Goal: Information Seeking & Learning: Learn about a topic

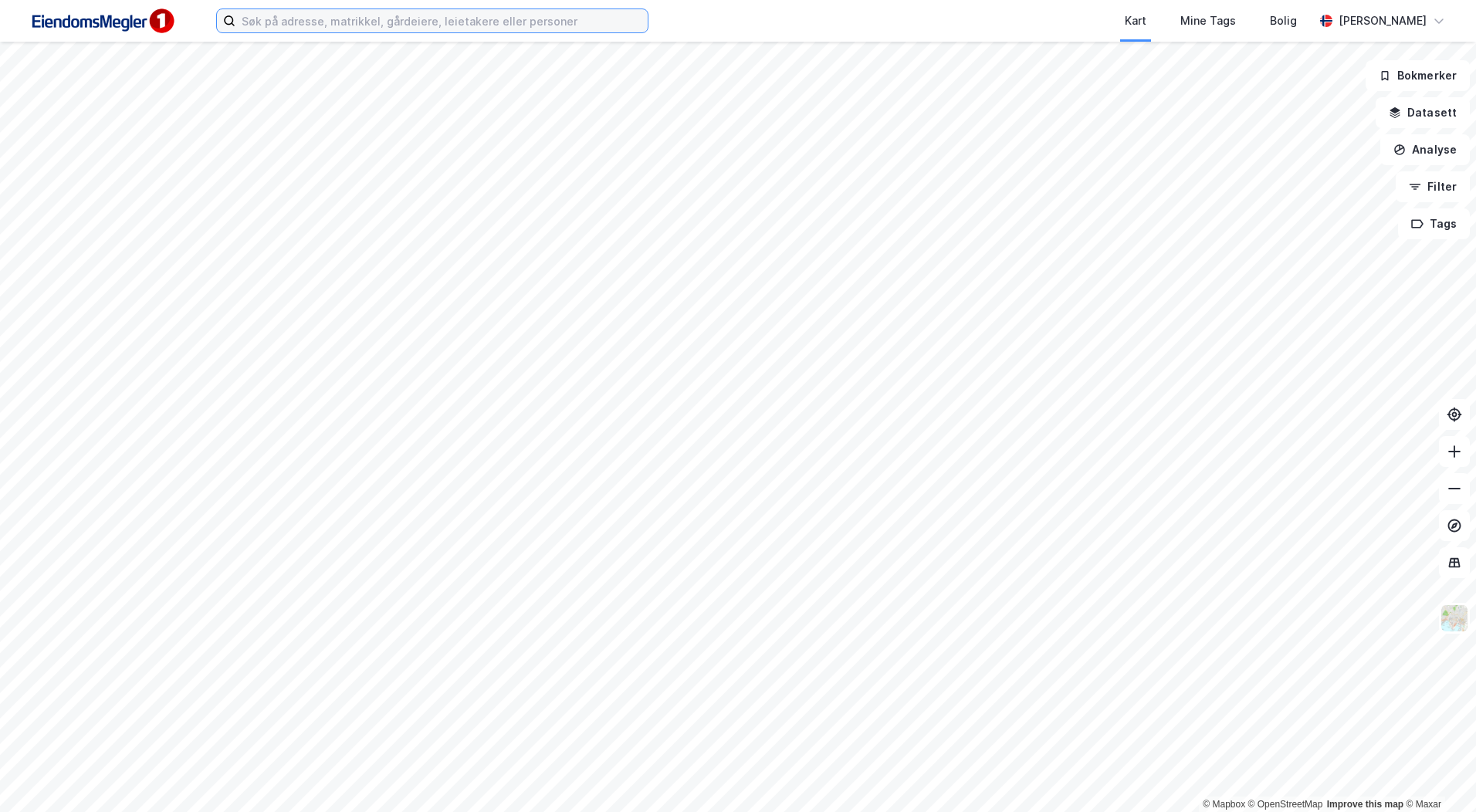
click at [482, 25] on input at bounding box center [441, 21] width 413 height 23
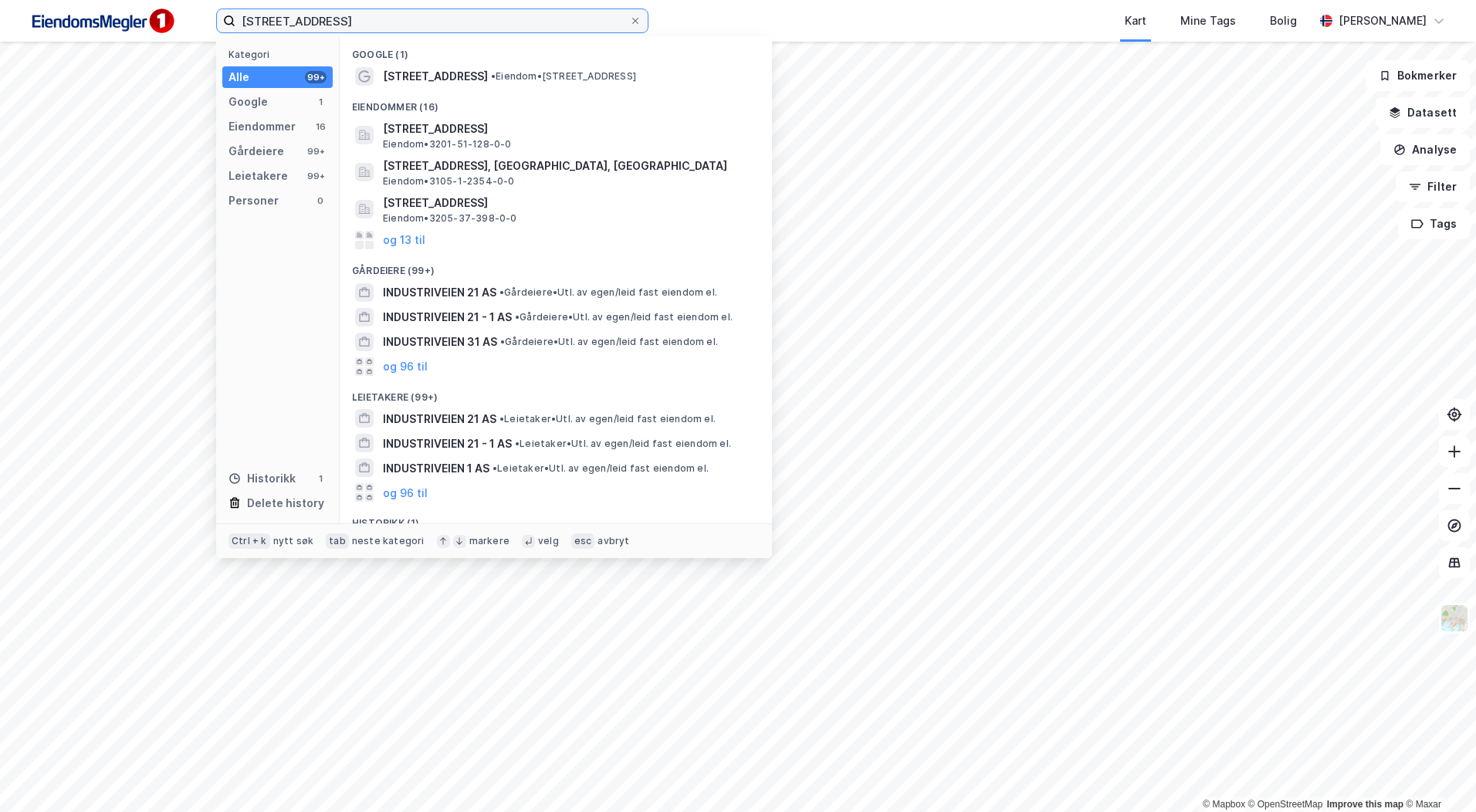
type input "industriveien 21"
click at [482, 89] on div "Eiendommer (16)" at bounding box center [556, 102] width 433 height 28
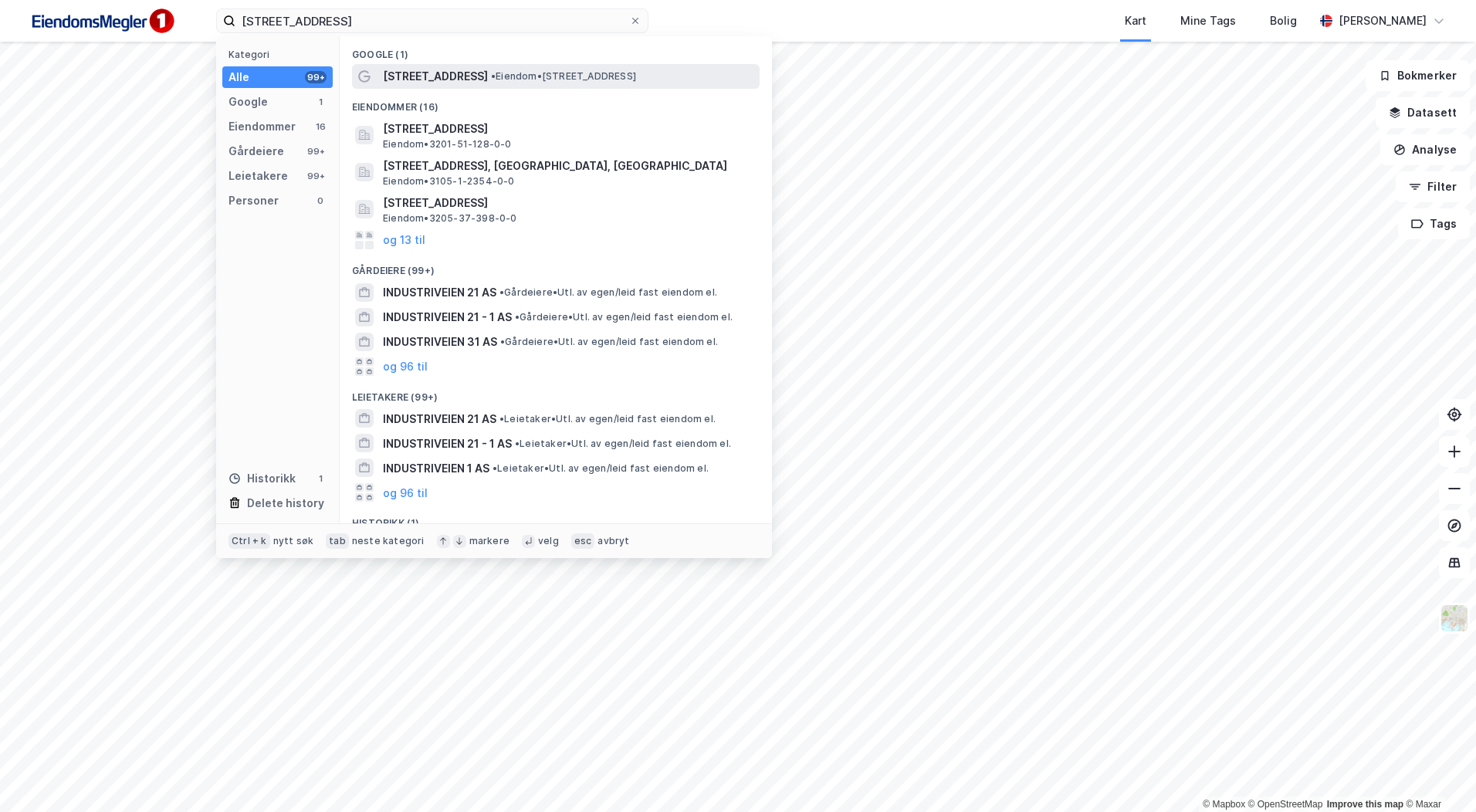
click at [482, 83] on div "Industriveien 21 • Eiendom • Industriveien 21, 7080 Heimdal" at bounding box center [570, 76] width 374 height 18
